Goal: Navigation & Orientation: Find specific page/section

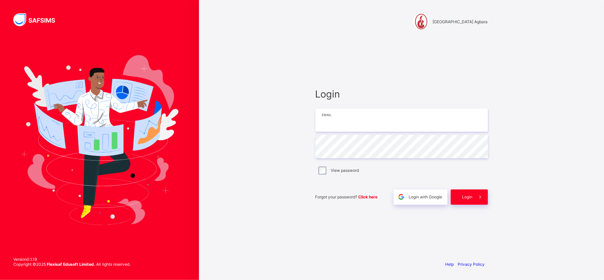
type input "**********"
click at [469, 199] on span "Login" at bounding box center [467, 196] width 10 height 5
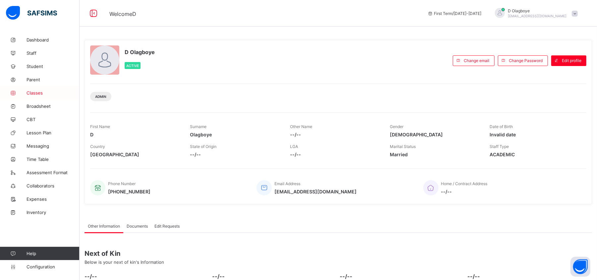
click at [36, 94] on span "Classes" at bounding box center [53, 92] width 53 height 5
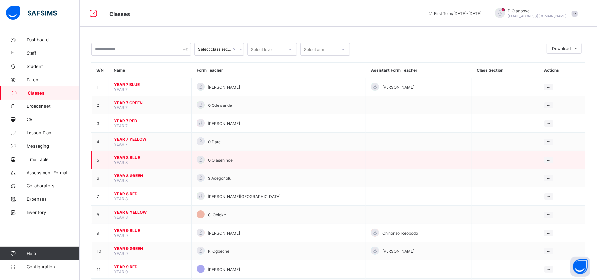
click at [135, 158] on span "YEAR 8 BLUE" at bounding box center [150, 157] width 72 height 5
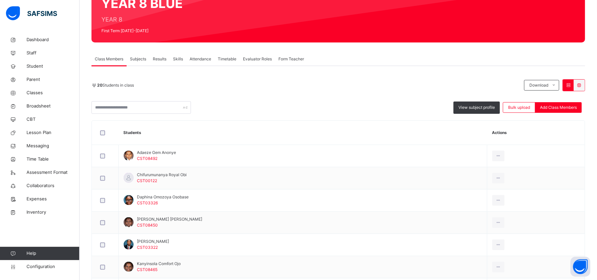
scroll to position [70, 0]
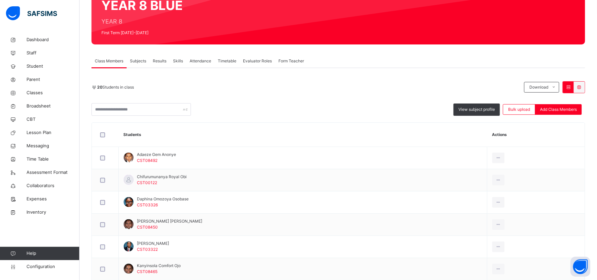
click at [135, 61] on span "Subjects" at bounding box center [138, 61] width 16 height 6
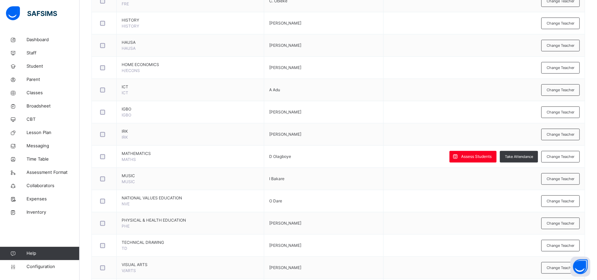
scroll to position [396, 0]
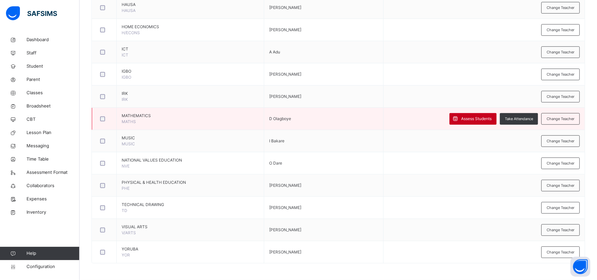
click at [480, 114] on div "Assess Students" at bounding box center [473, 119] width 47 height 12
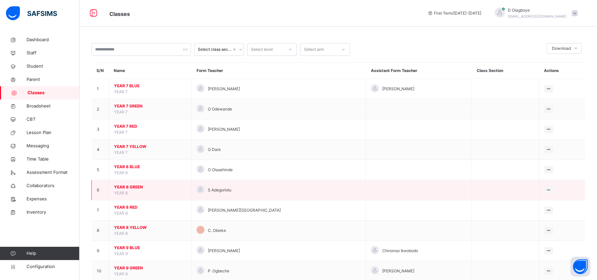
click at [124, 187] on span "YEAR 8 GREEN" at bounding box center [150, 187] width 72 height 6
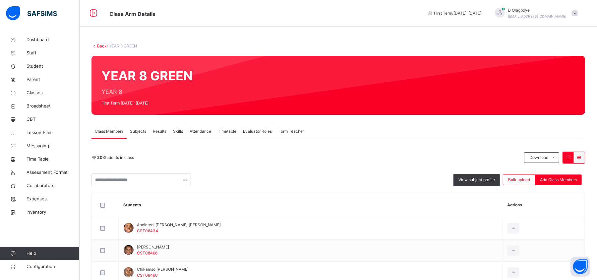
click at [138, 131] on span "Subjects" at bounding box center [138, 131] width 16 height 6
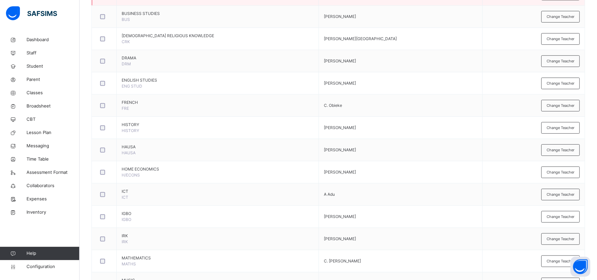
scroll to position [396, 0]
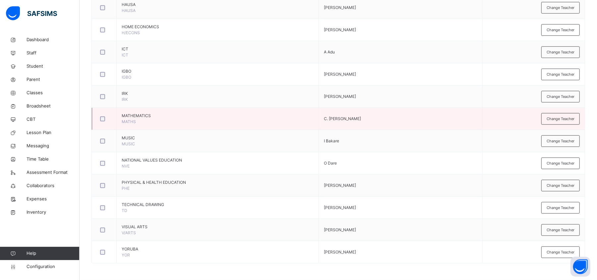
click at [386, 123] on td "C. [PERSON_NAME]" at bounding box center [401, 119] width 164 height 22
click at [257, 116] on span "MATHEMATICS" at bounding box center [218, 116] width 192 height 6
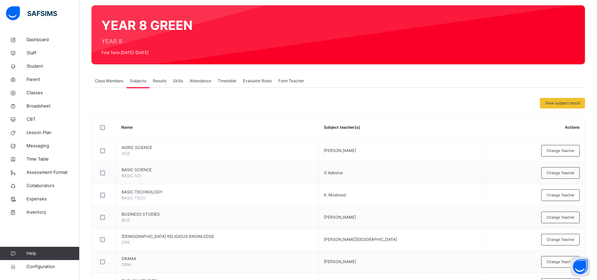
scroll to position [0, 0]
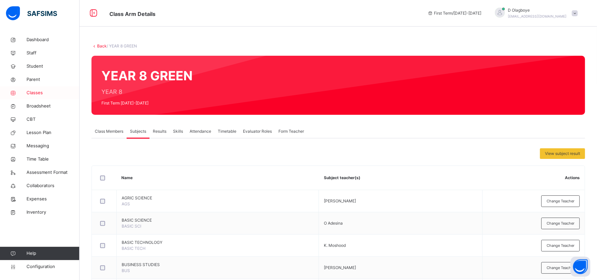
click at [32, 92] on span "Classes" at bounding box center [53, 93] width 53 height 7
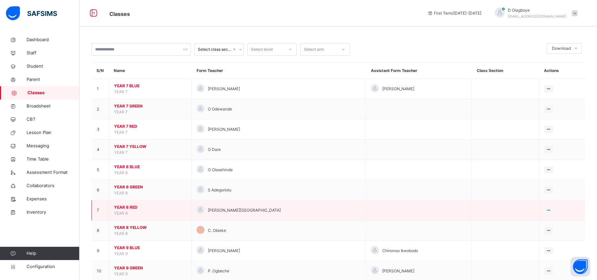
click at [136, 209] on span "YEAR 8 RED" at bounding box center [150, 207] width 72 height 6
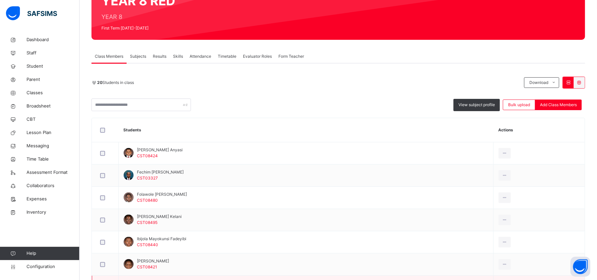
scroll to position [75, 0]
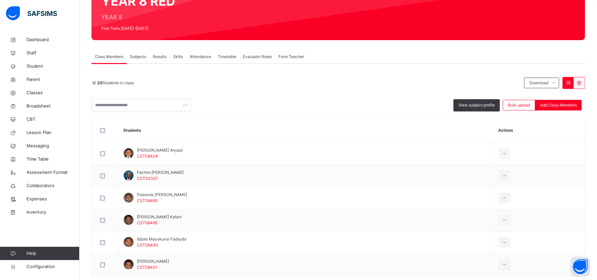
click at [141, 55] on span "Subjects" at bounding box center [138, 57] width 16 height 6
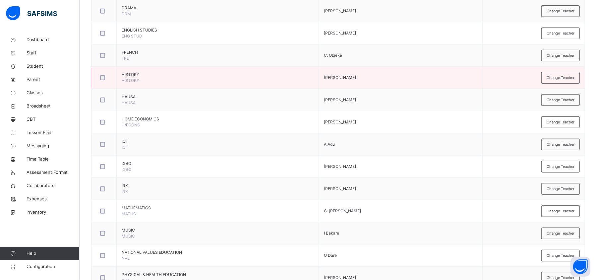
scroll to position [301, 0]
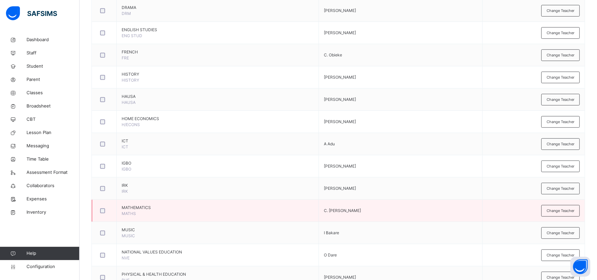
click at [100, 213] on div at bounding box center [104, 210] width 11 height 5
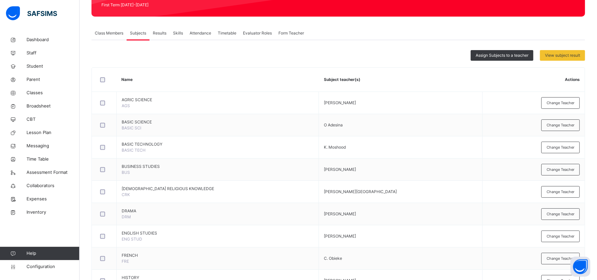
scroll to position [0, 0]
